Goal: Transaction & Acquisition: Download file/media

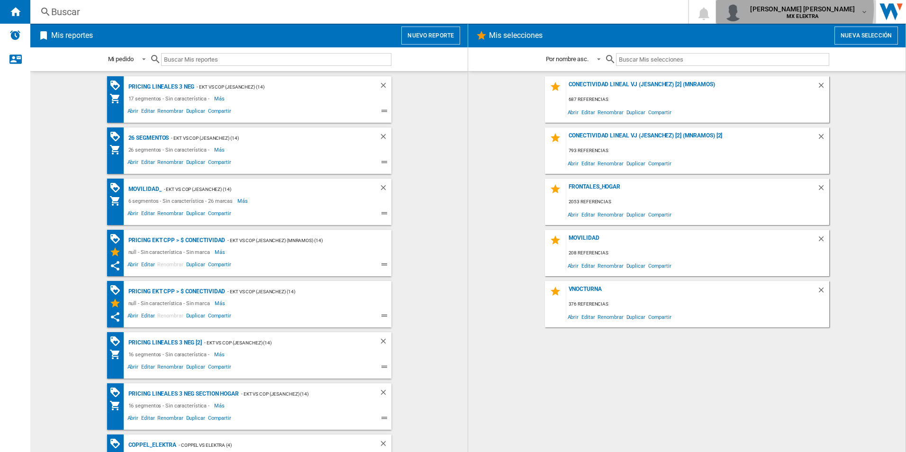
click at [825, 9] on span "[PERSON_NAME] [PERSON_NAME]" at bounding box center [802, 8] width 105 height 9
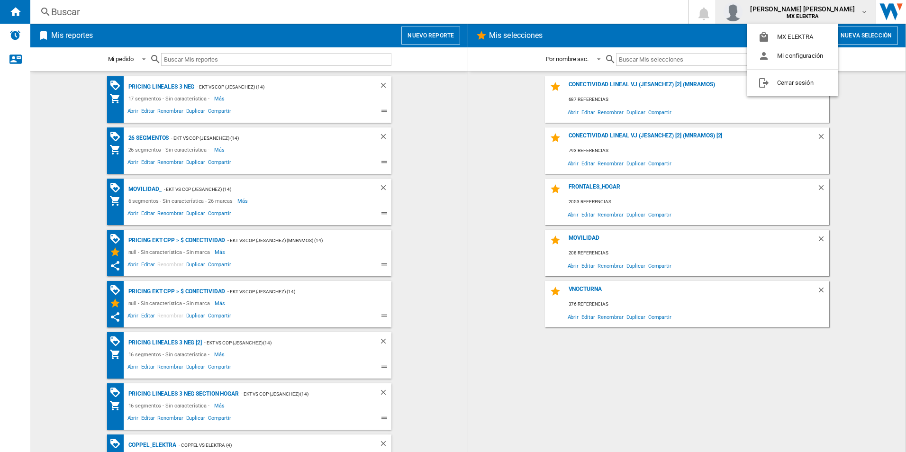
click at [875, 187] on md-backdrop at bounding box center [453, 226] width 906 height 452
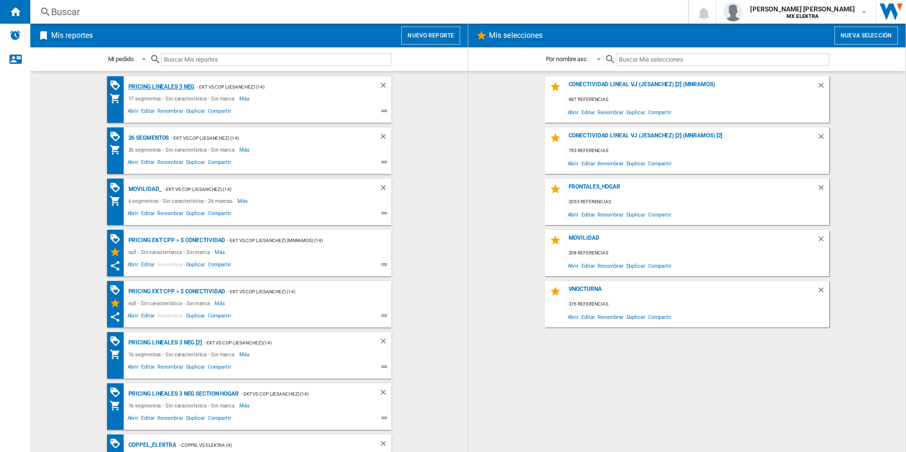
click at [167, 87] on div "Pricing lineales 3 neg" at bounding box center [160, 87] width 69 height 12
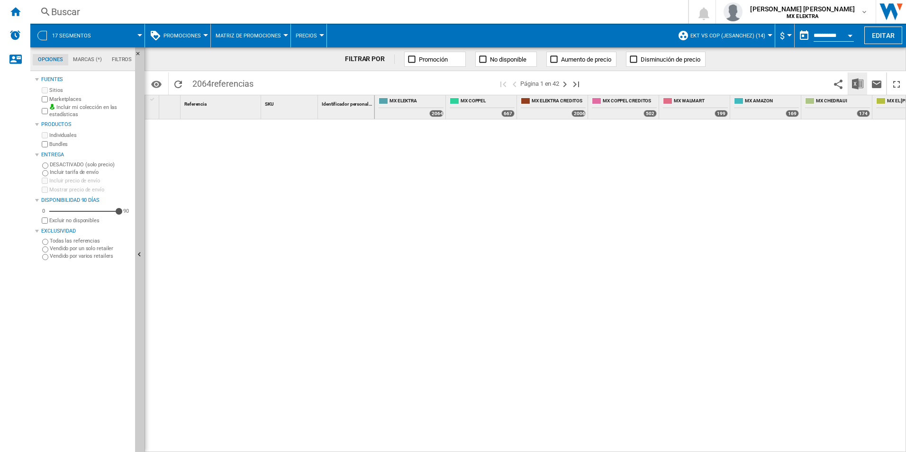
click at [858, 87] on img "Descargar en Excel" at bounding box center [857, 83] width 11 height 11
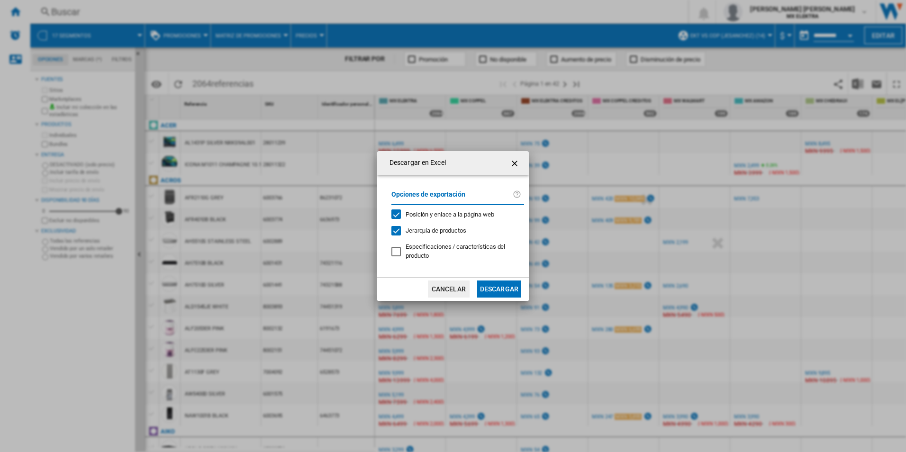
click at [504, 291] on button "Descargar" at bounding box center [499, 289] width 44 height 17
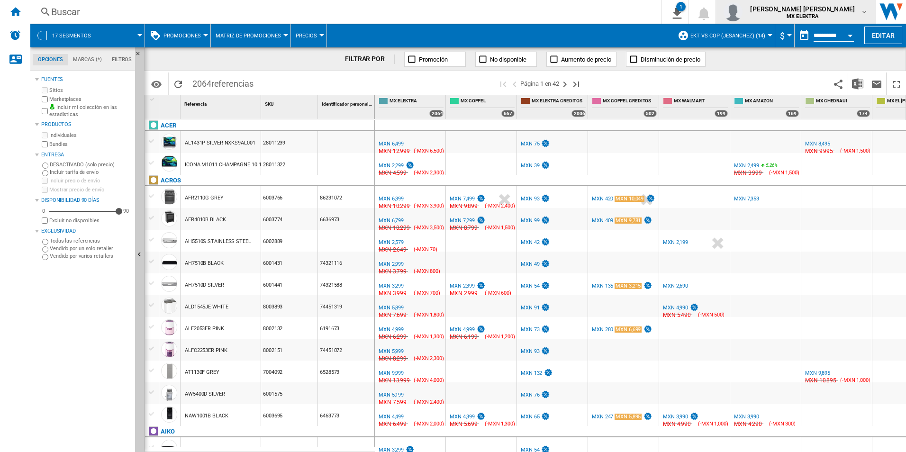
click at [788, 14] on span "MX ELEKTRA" at bounding box center [802, 17] width 105 height 6
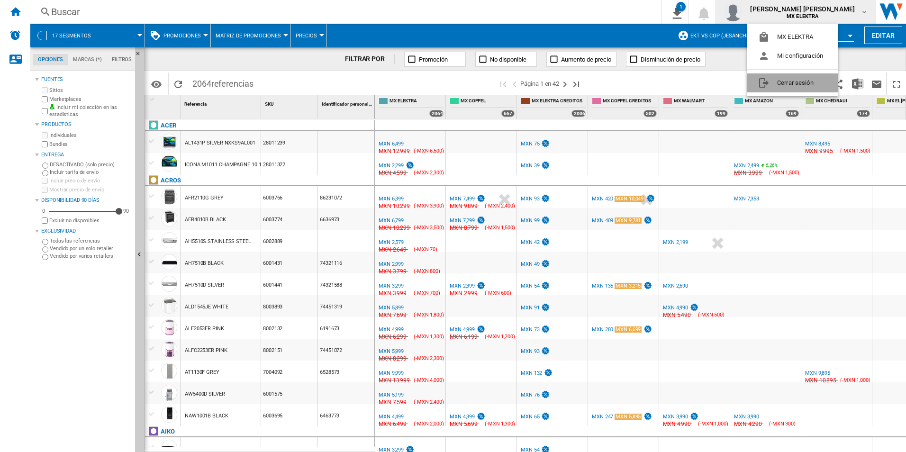
click at [781, 82] on button "Cerrar sesión" at bounding box center [792, 82] width 91 height 19
